Goal: Task Accomplishment & Management: Manage account settings

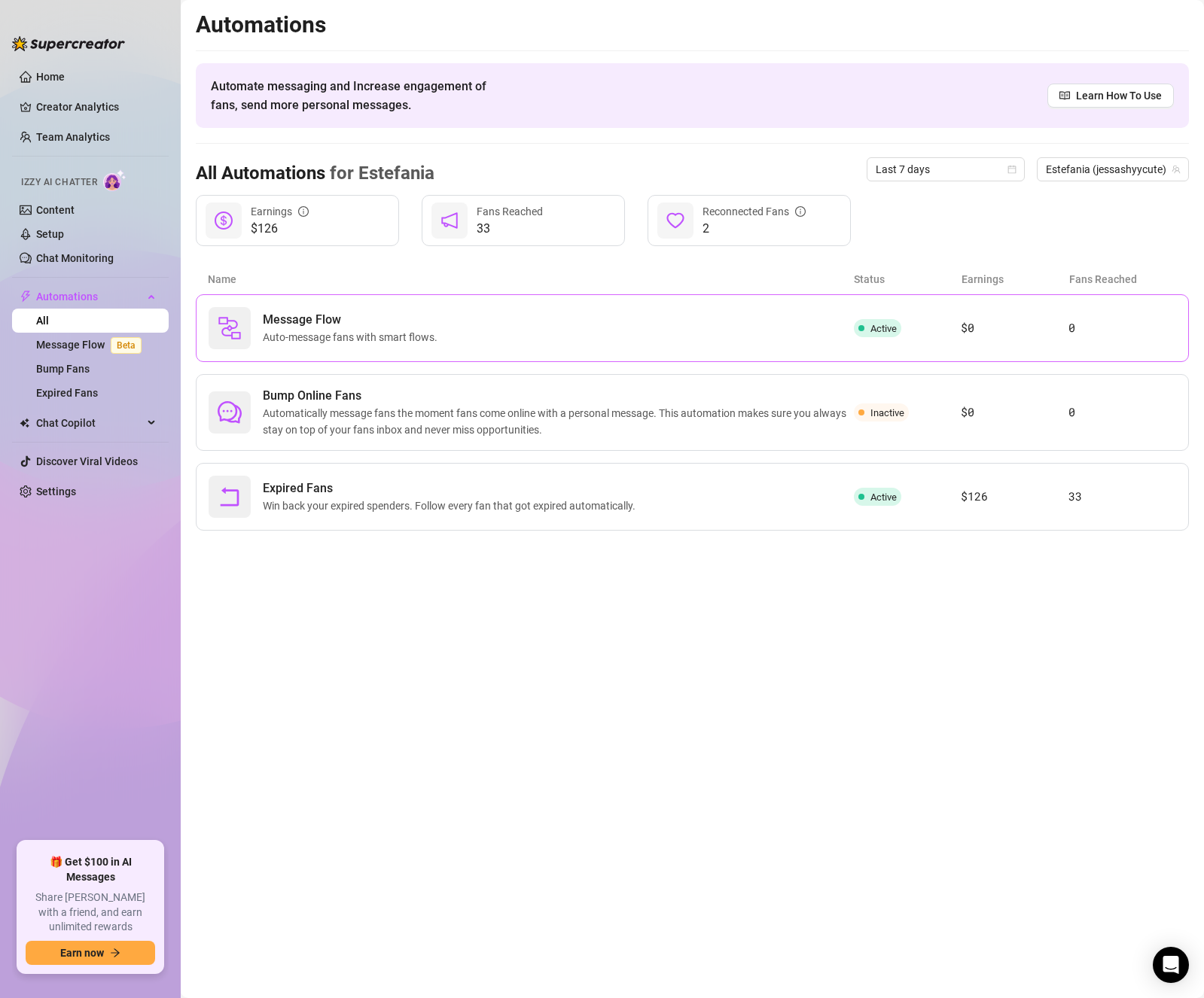
click at [375, 331] on span "Auto-message fans with smart flows." at bounding box center [353, 337] width 181 height 16
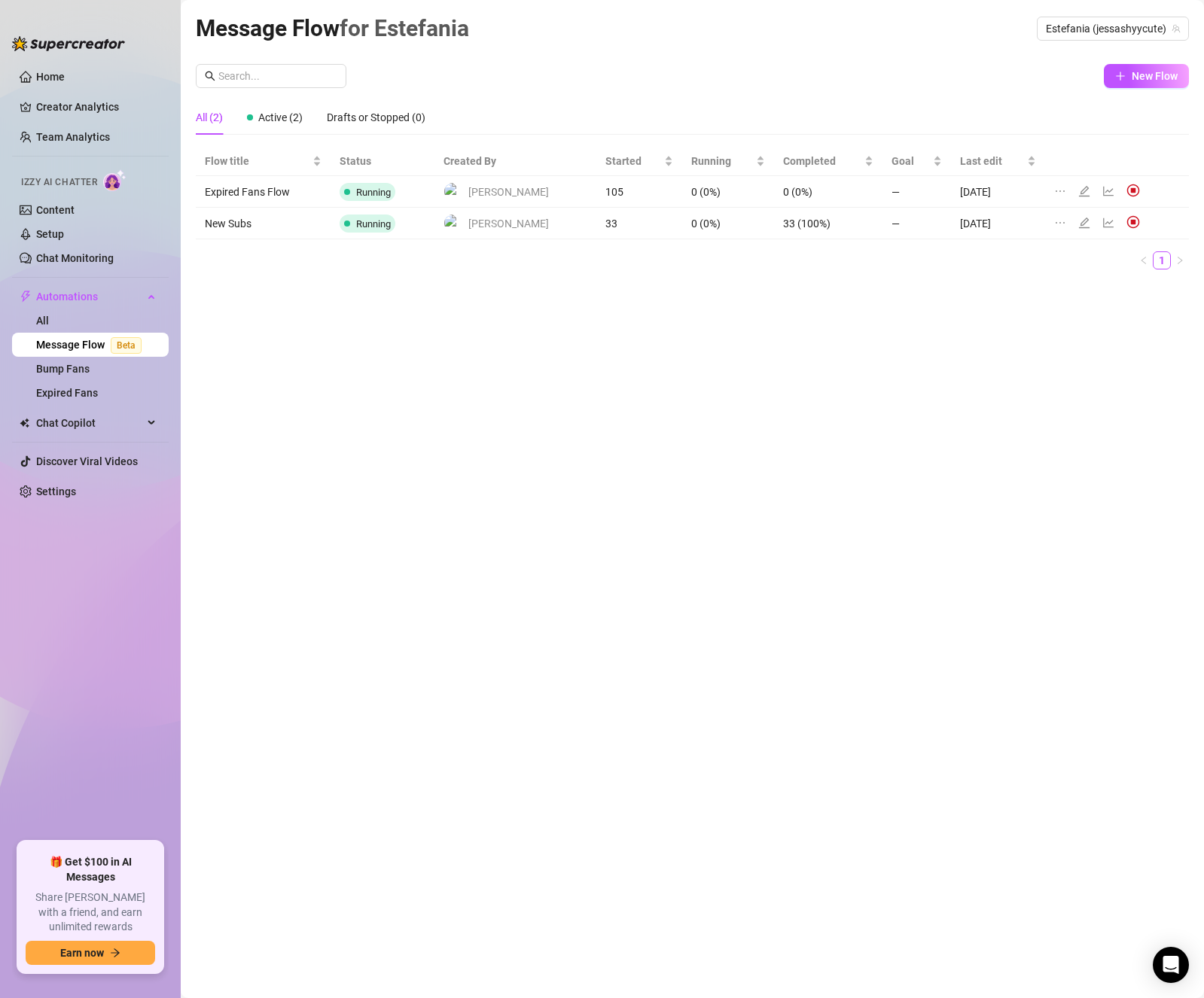
click at [596, 220] on td "33" at bounding box center [639, 223] width 86 height 32
click at [283, 222] on td "New Subs" at bounding box center [263, 223] width 135 height 32
click at [1078, 218] on icon "edit" at bounding box center [1084, 223] width 12 height 12
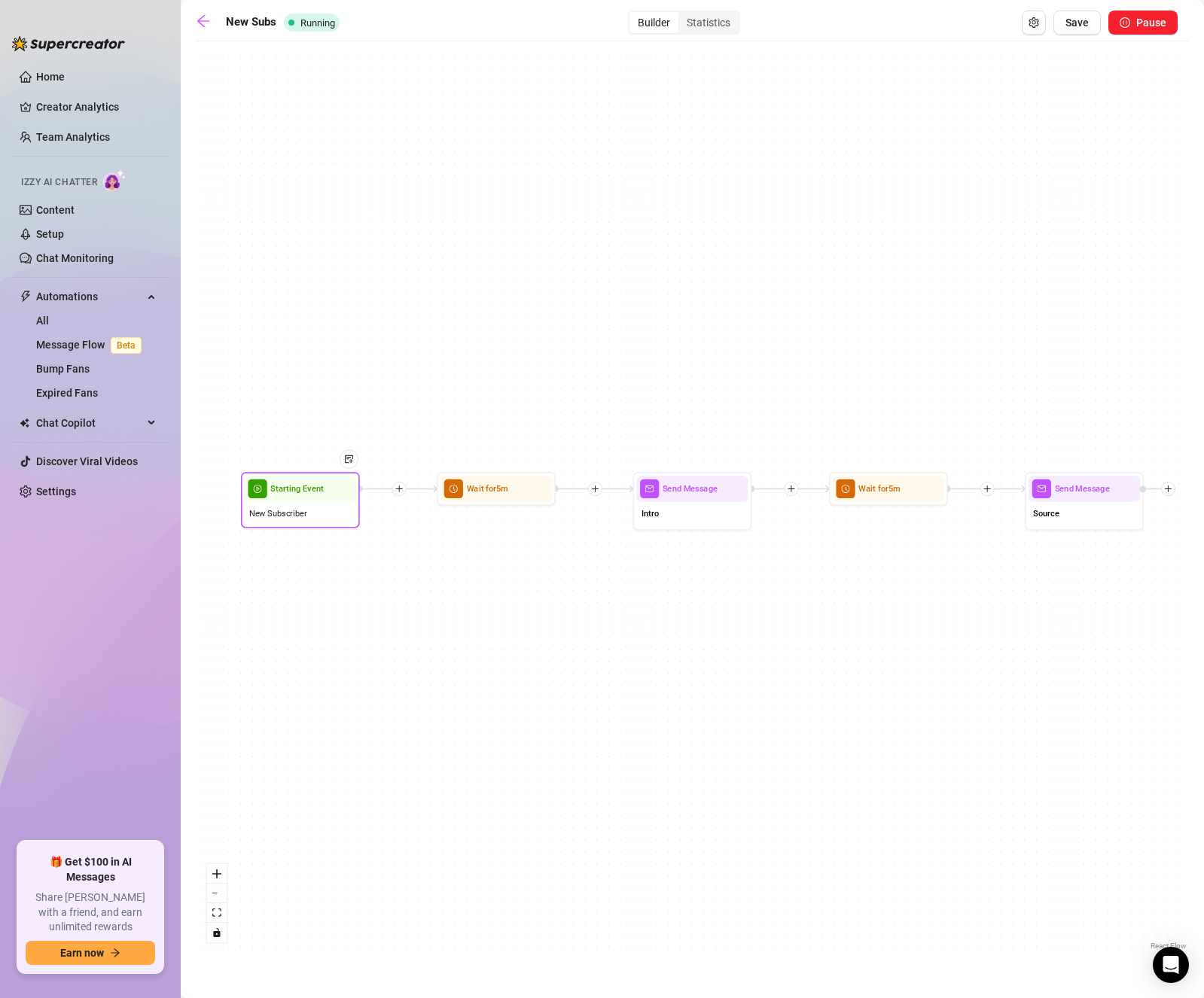
click at [322, 510] on div "New Subscriber" at bounding box center [300, 513] width 112 height 22
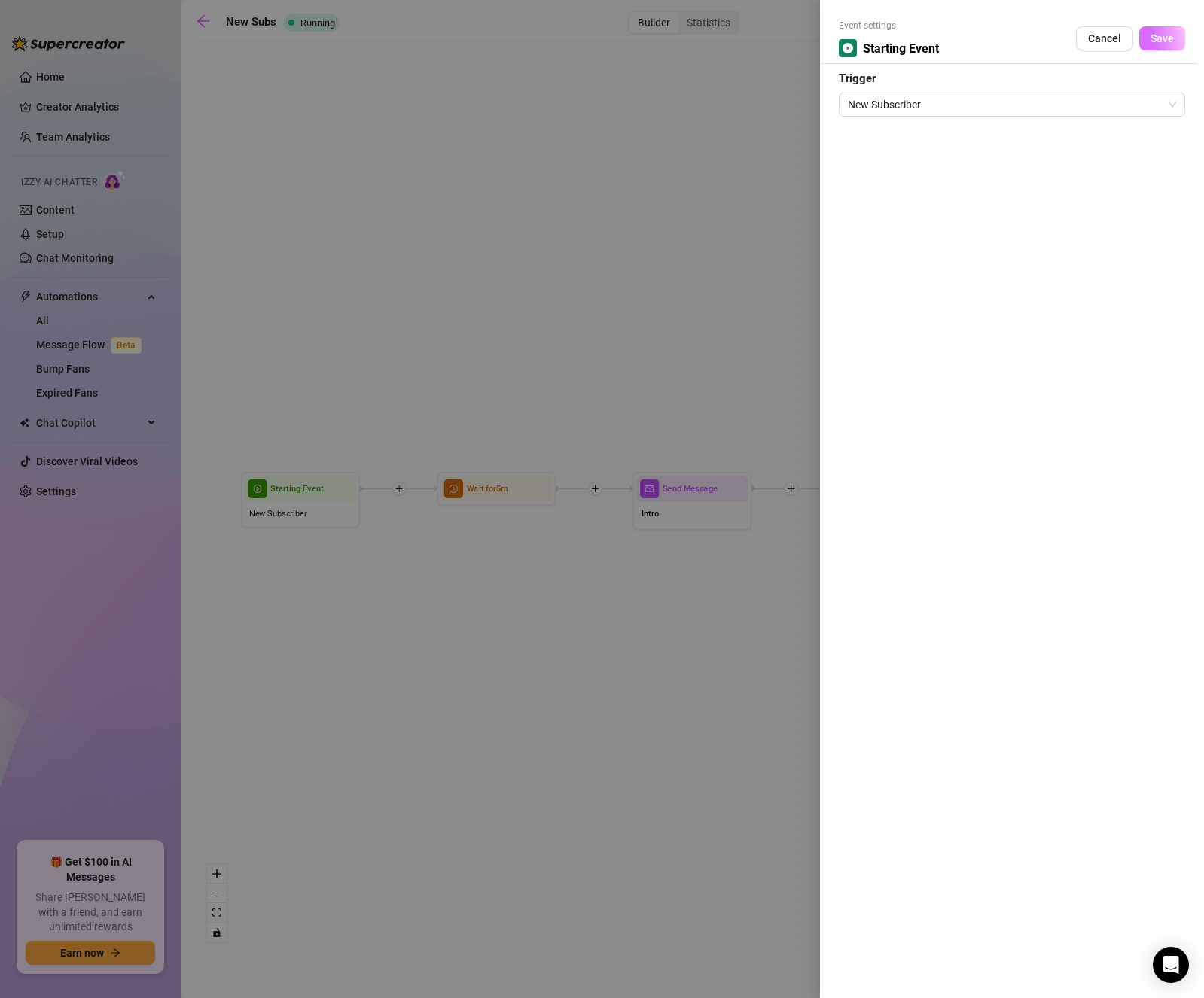
click at [1160, 42] on span "Save" at bounding box center [1161, 38] width 23 height 12
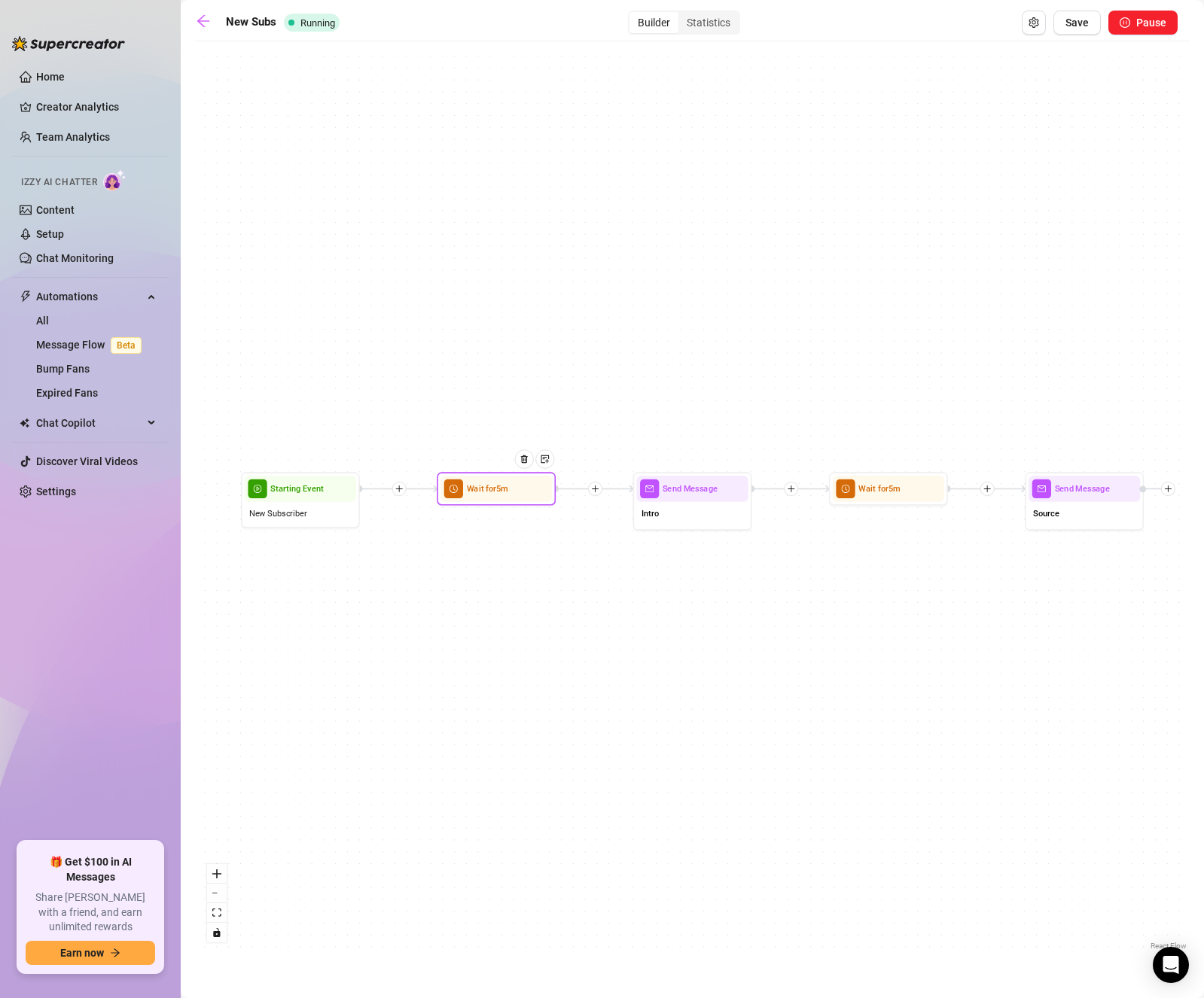
click at [528, 498] on div at bounding box center [528, 467] width 52 height 61
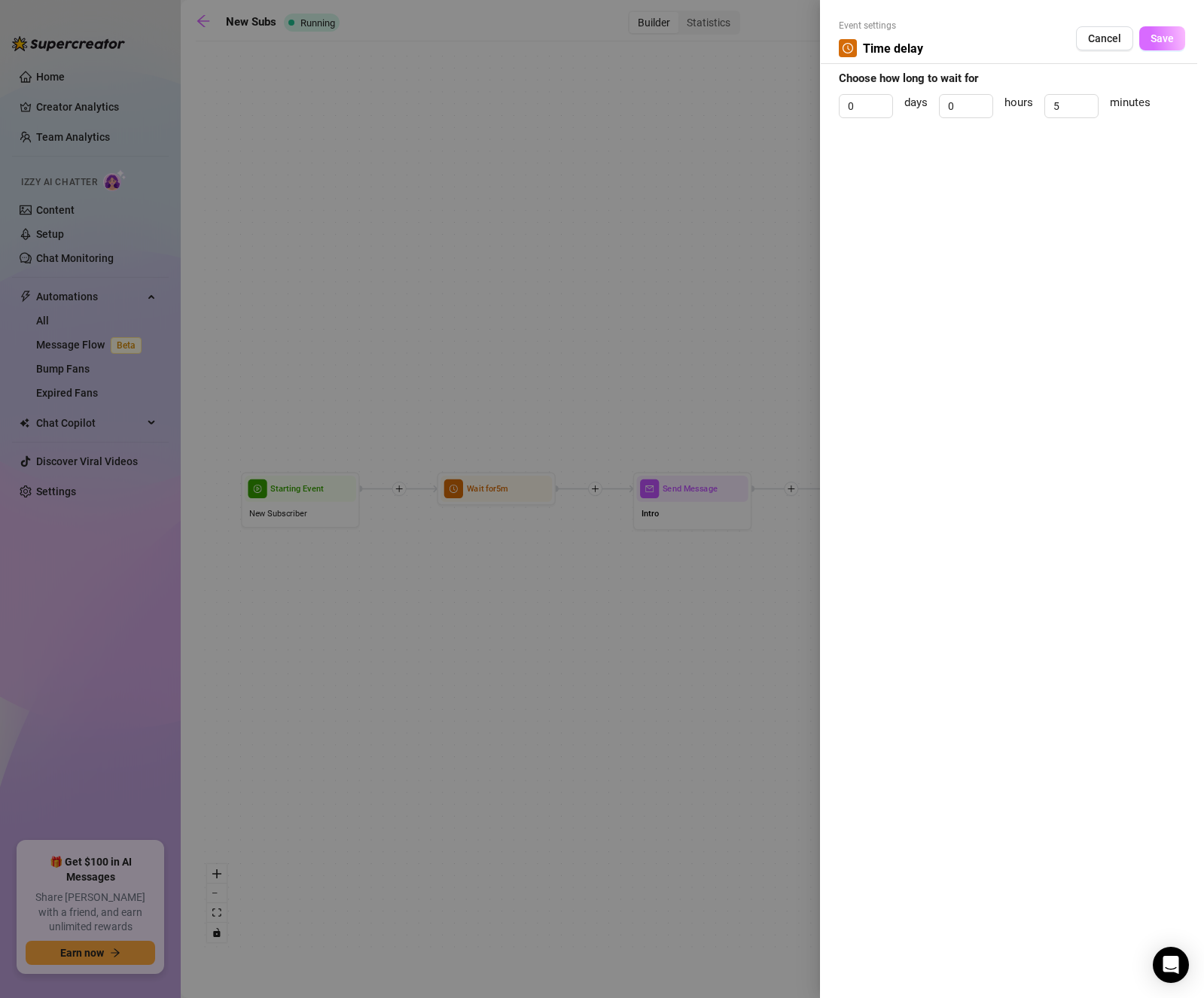
click at [1174, 39] on button "Save" at bounding box center [1162, 38] width 46 height 24
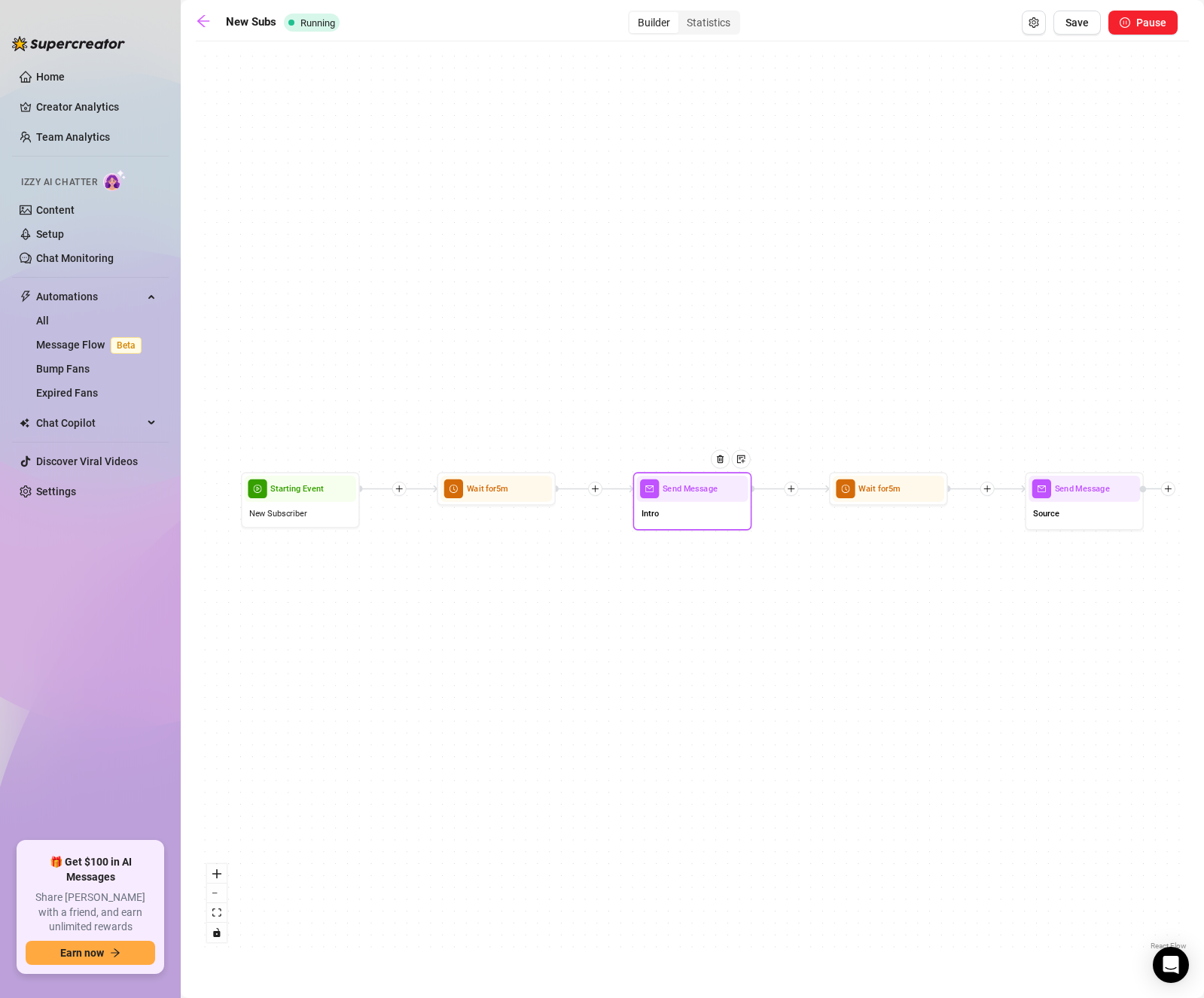
click at [706, 527] on div "Send Message Intro" at bounding box center [692, 501] width 119 height 58
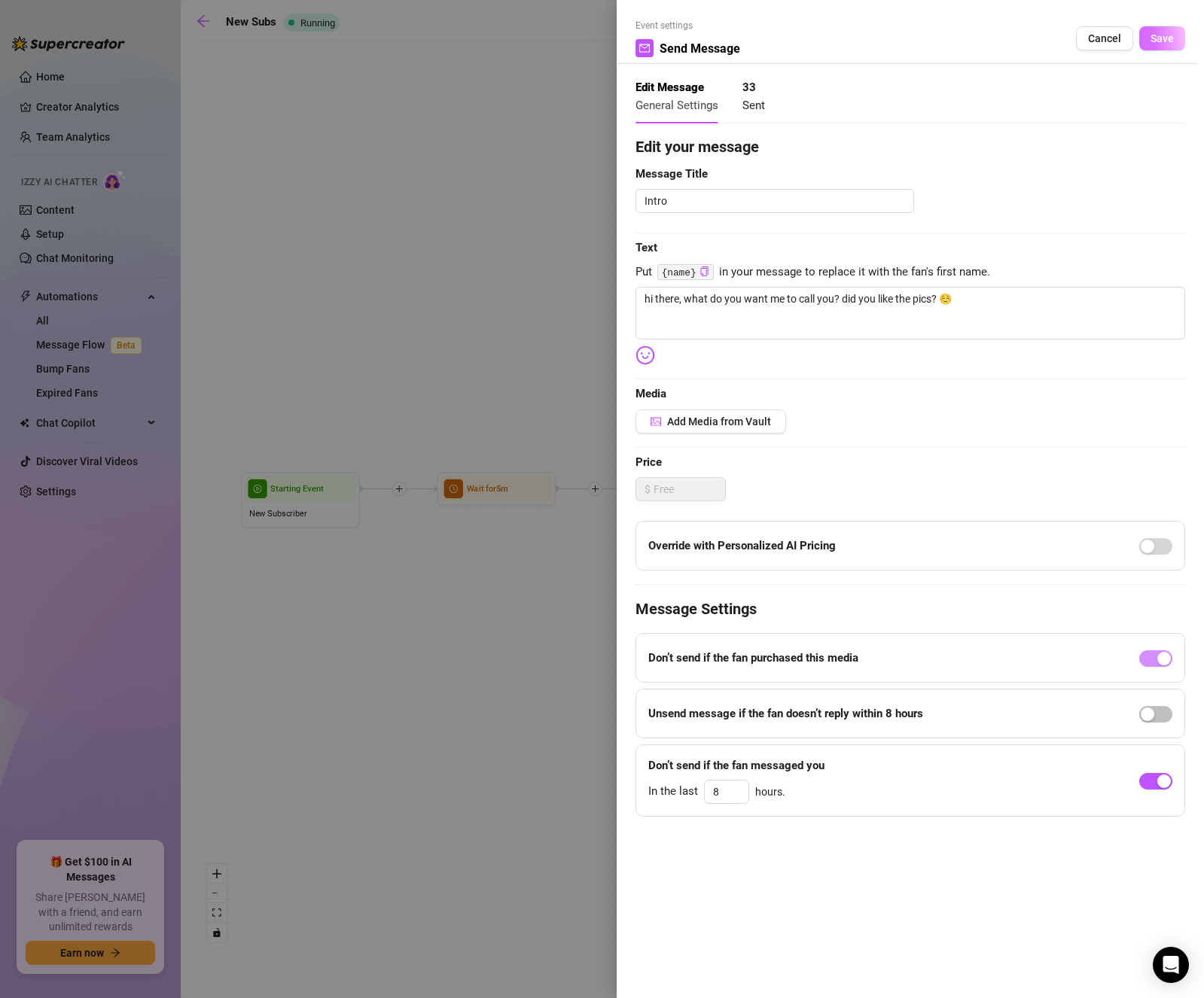
click at [1161, 38] on span "Save" at bounding box center [1161, 38] width 23 height 12
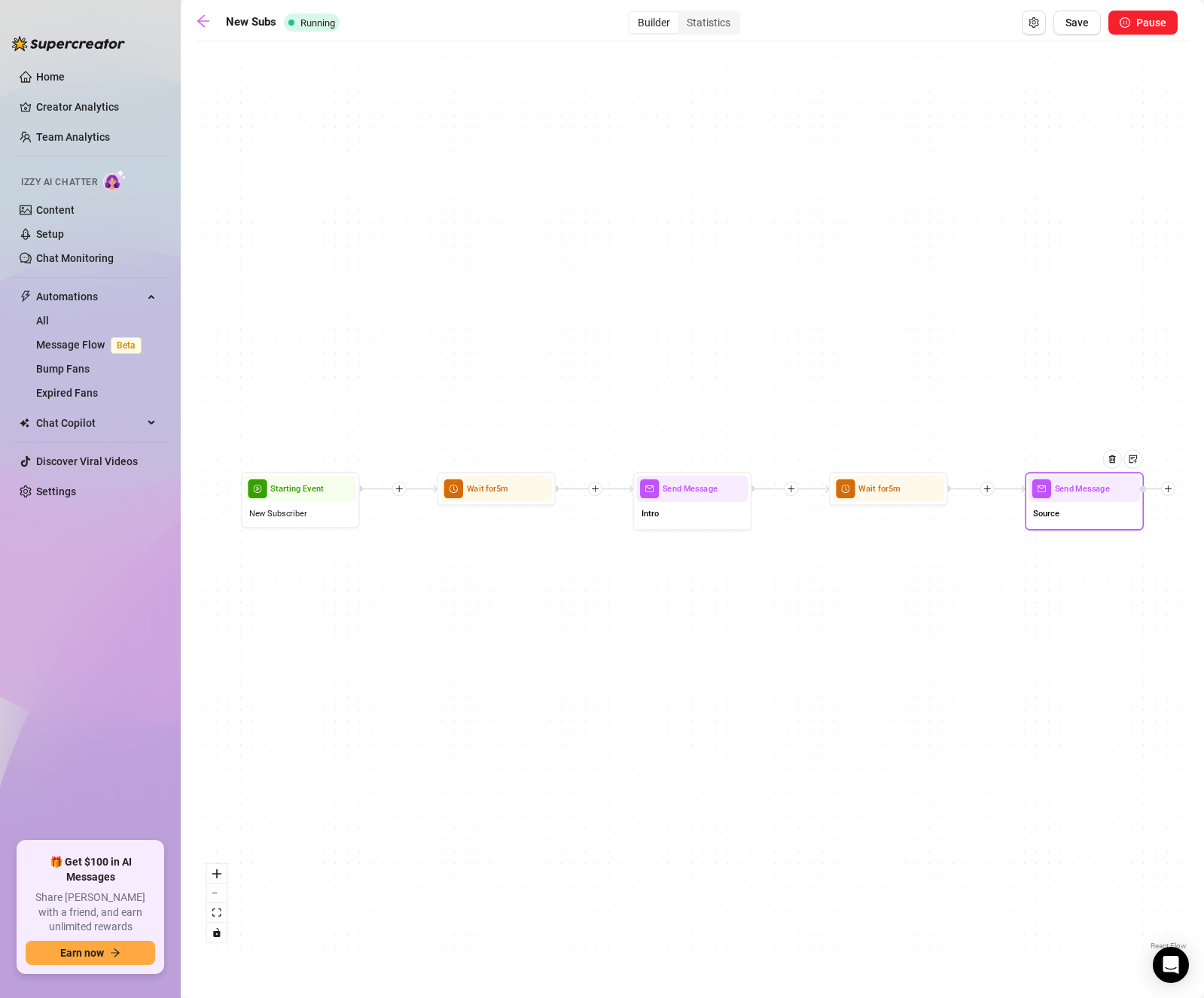
click at [1083, 504] on div "Source" at bounding box center [1084, 514] width 112 height 25
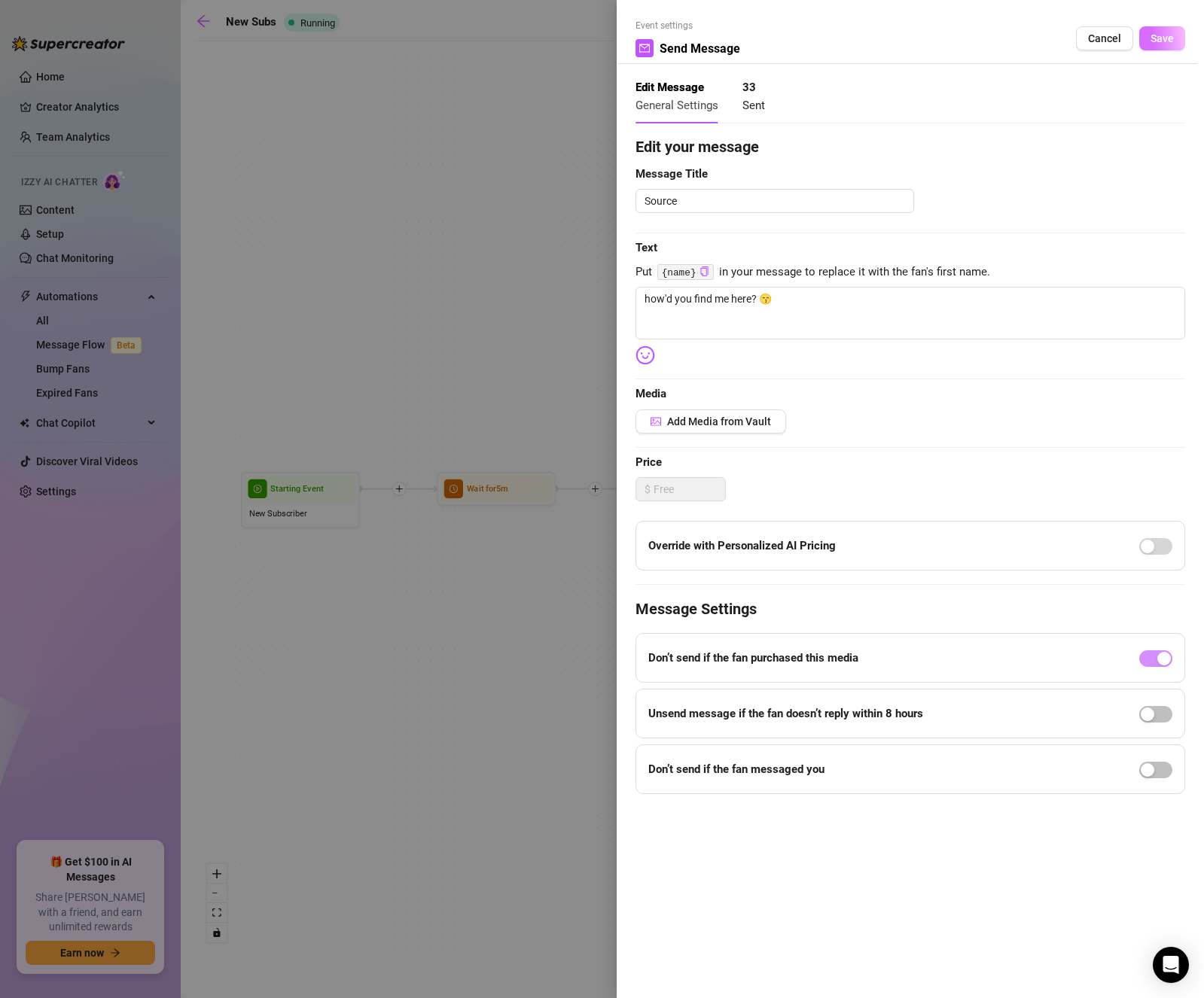
click at [1171, 38] on span "Save" at bounding box center [1161, 38] width 23 height 12
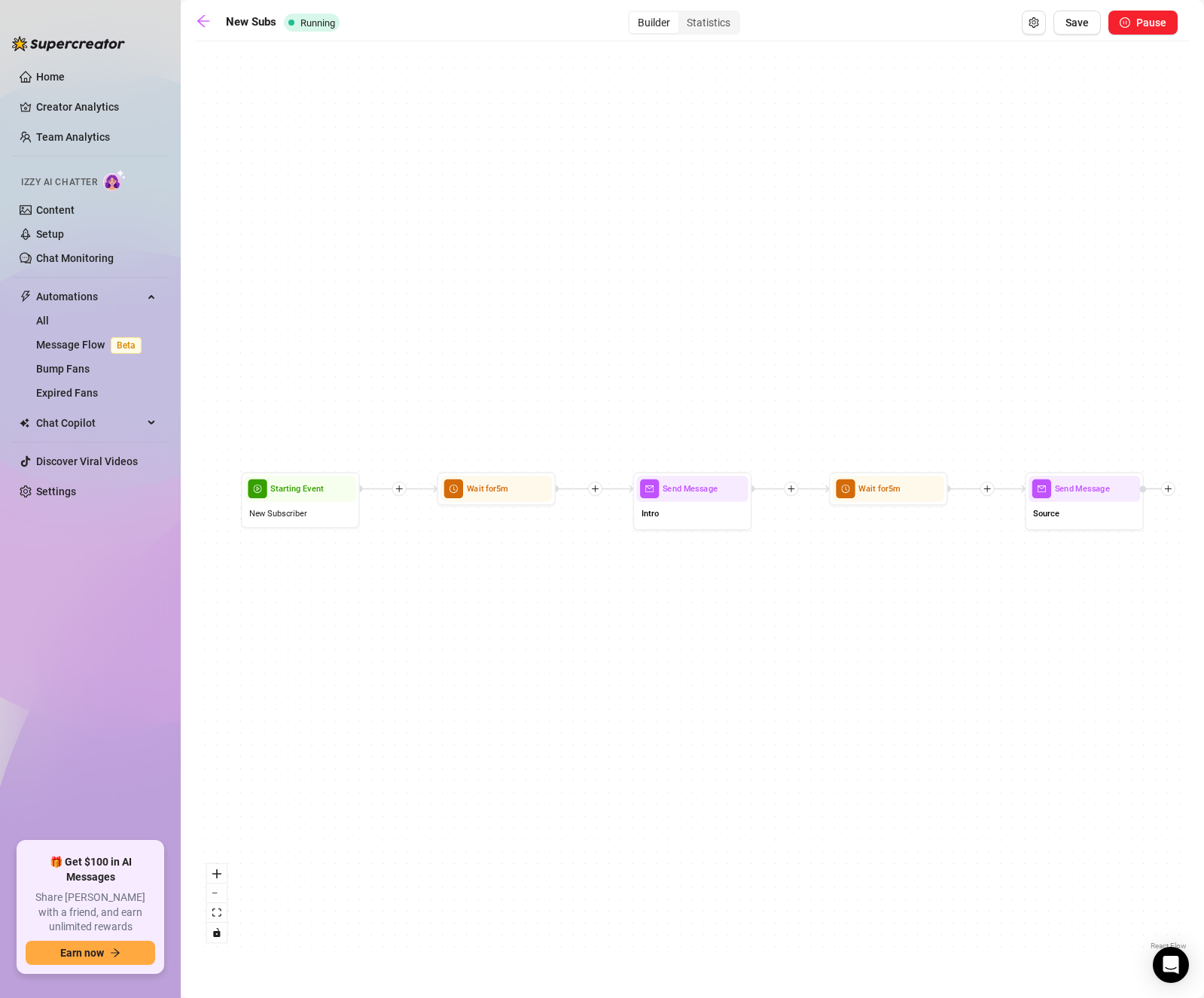
click at [709, 249] on div "Send Message Source Wait for 5m Send Message Intro Wait for 5m Starting Event N…" at bounding box center [692, 501] width 993 height 904
click at [198, 7] on main "New Subs Running Builder Statistics Save Pause Send Message Source Wait for 5m …" at bounding box center [692, 499] width 1023 height 998
click at [202, 19] on icon "arrow-left" at bounding box center [203, 21] width 15 height 15
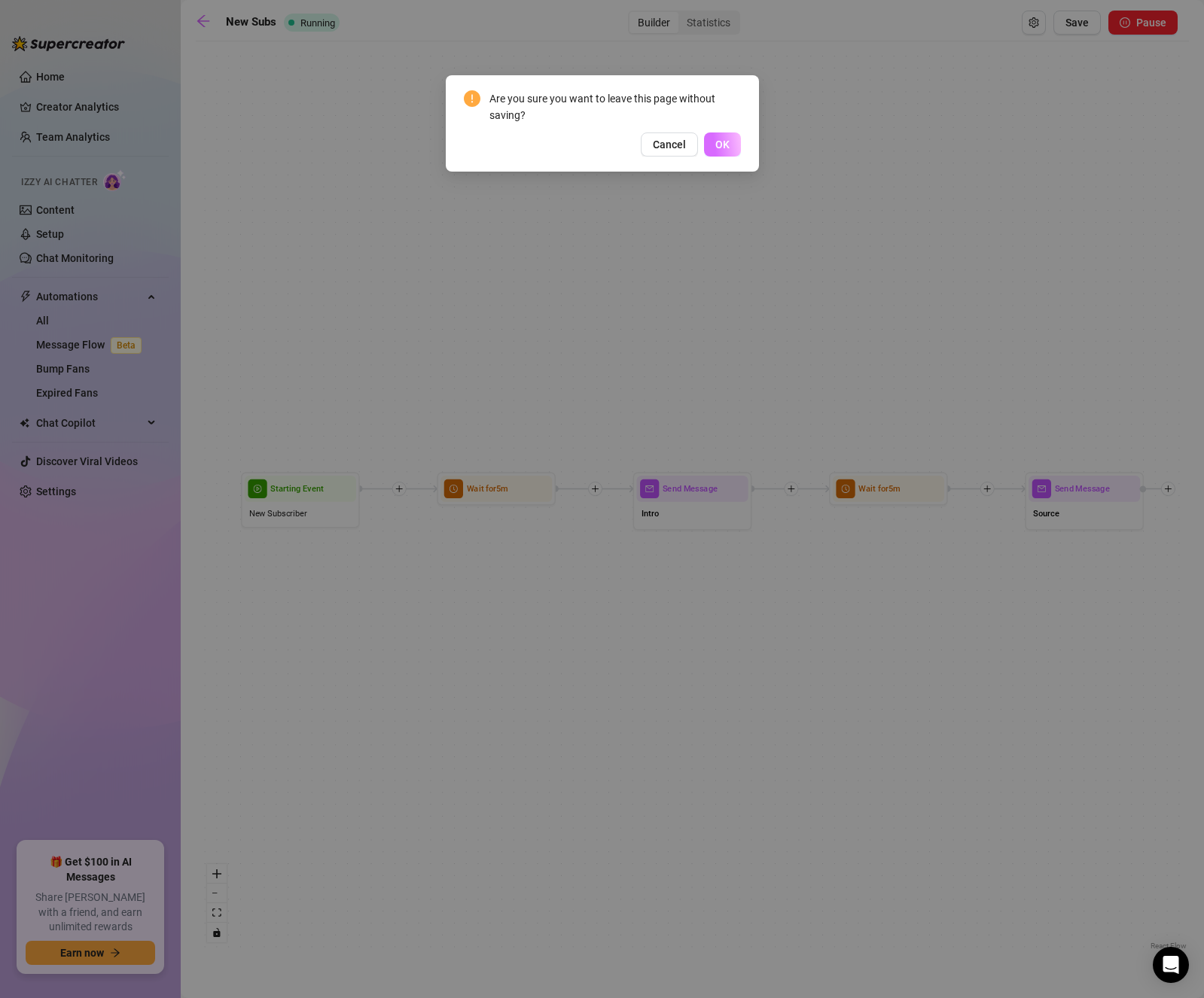
click at [721, 142] on span "OK" at bounding box center [722, 144] width 15 height 12
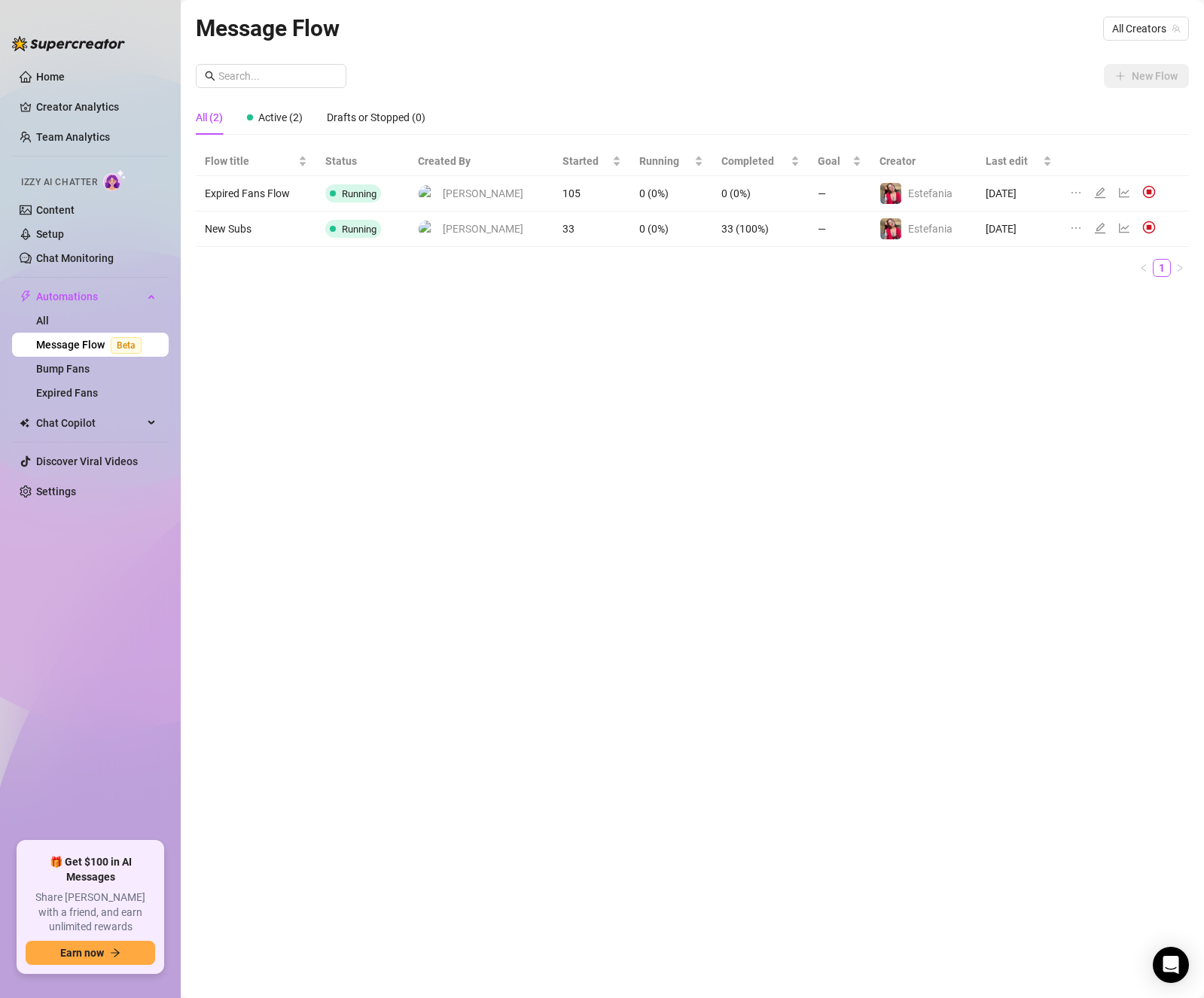
click at [553, 190] on td "105" at bounding box center [591, 193] width 78 height 35
click at [610, 337] on div "Message Flow All Creators New Flow All (2) Active (2) Drafts or Stopped (0) Flo…" at bounding box center [692, 481] width 993 height 943
click at [553, 227] on td "33" at bounding box center [591, 229] width 78 height 35
click at [567, 289] on div "Flow title Status Created By Started Running Completed Goal Creator Last edit E…" at bounding box center [692, 218] width 993 height 142
click at [553, 229] on td "33" at bounding box center [591, 229] width 78 height 35
